Goal: Task Accomplishment & Management: Use online tool/utility

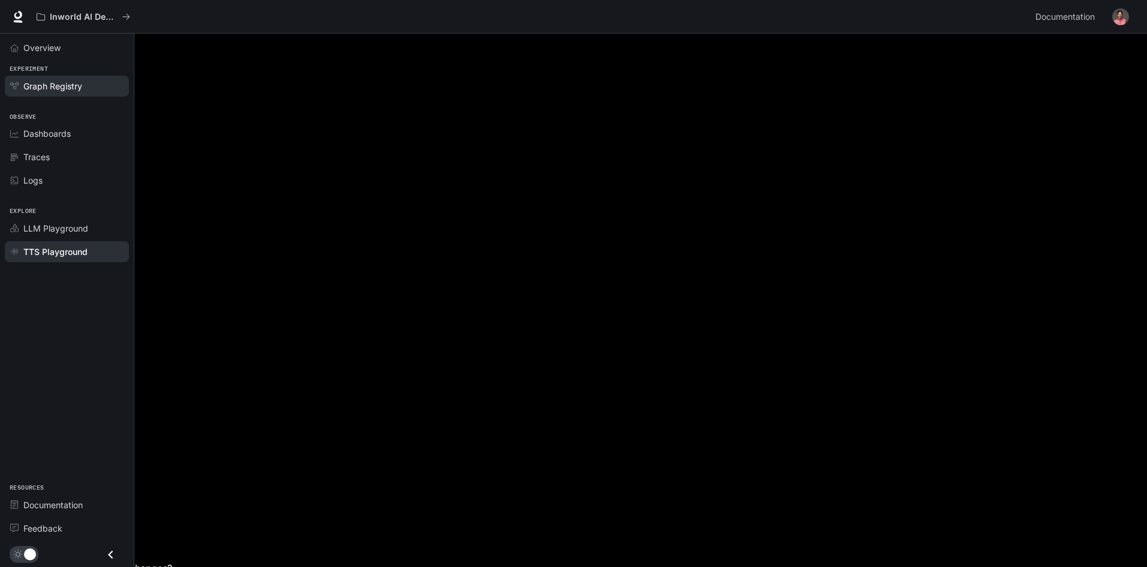
type textarea "**********"
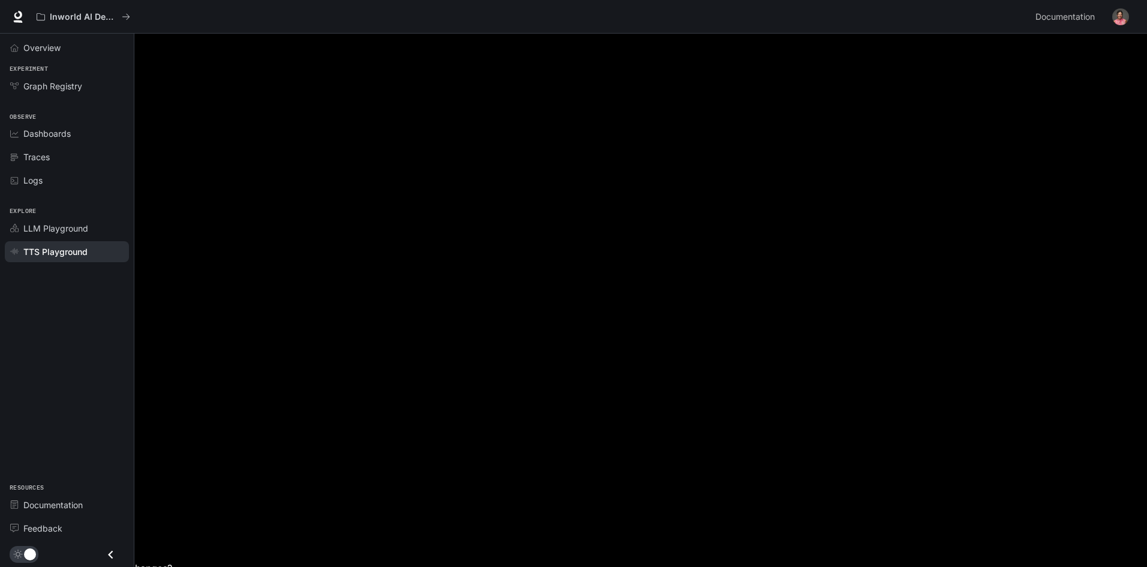
type input "*"
